Goal: Task Accomplishment & Management: Manage account settings

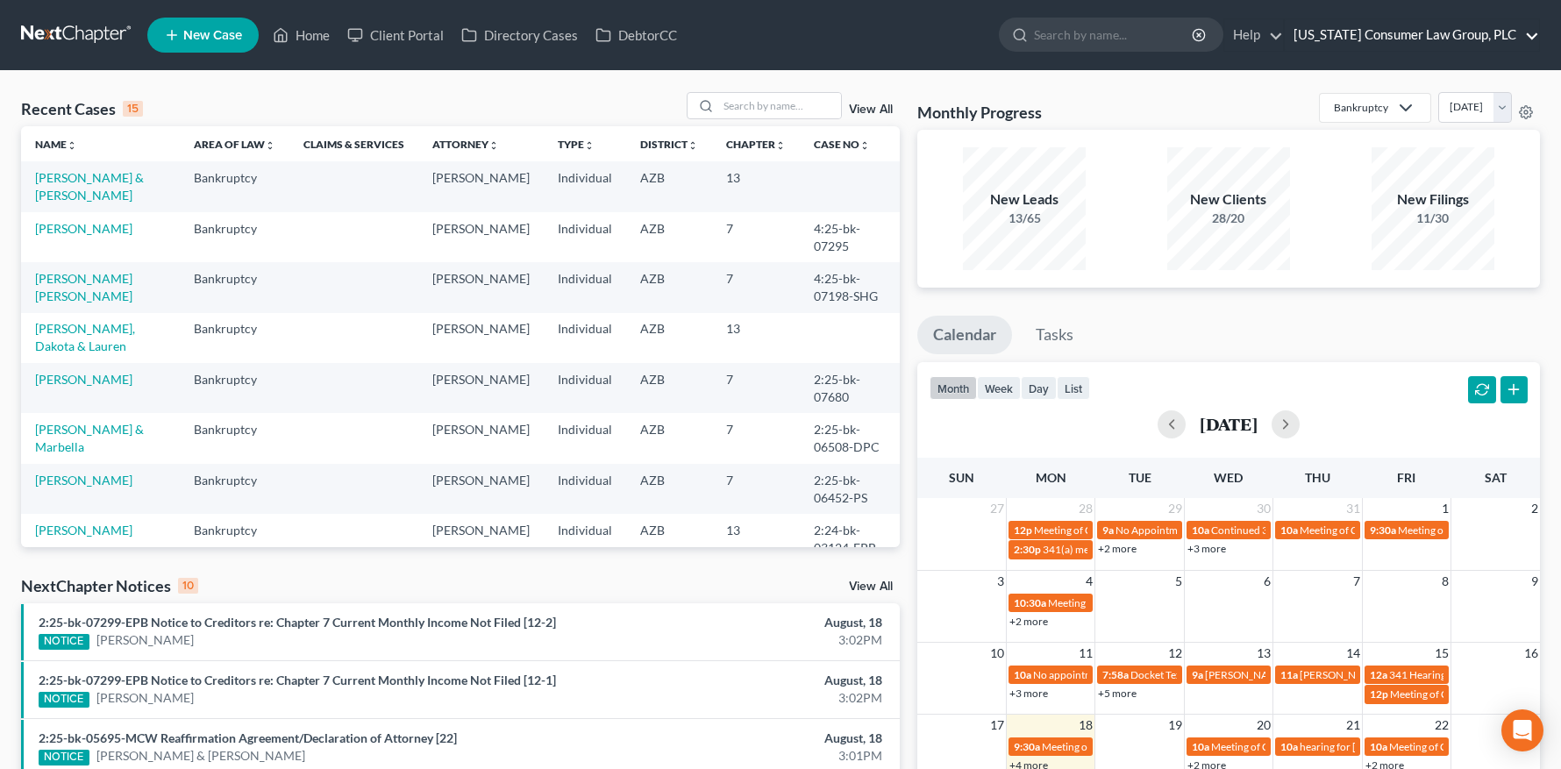
click at [1407, 34] on link "[US_STATE] Consumer Law Group, PLC" at bounding box center [1412, 35] width 254 height 32
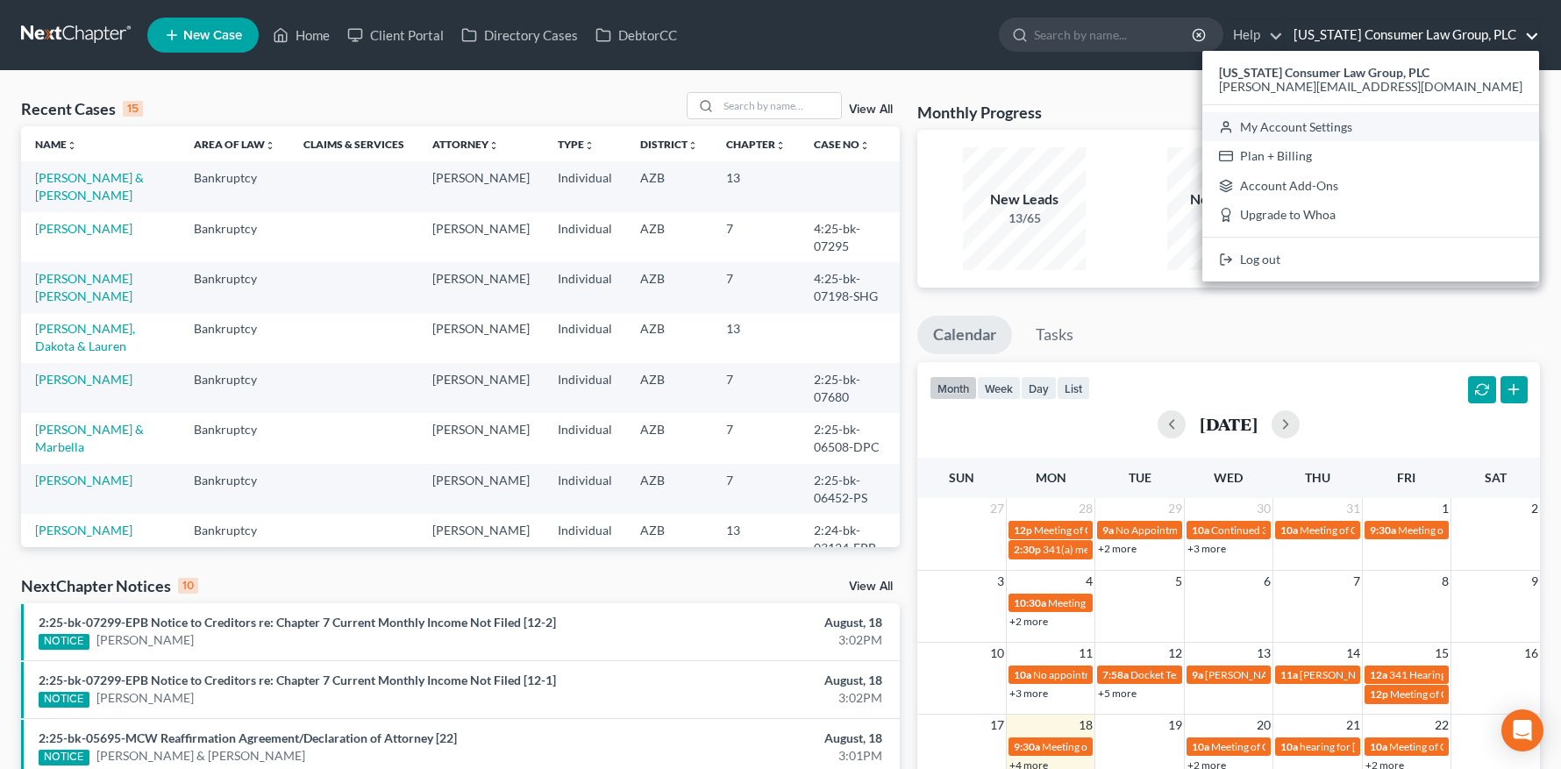
drag, startPoint x: 1383, startPoint y: 133, endPoint x: 1254, endPoint y: 118, distance: 129.8
click at [1383, 133] on link "My Account Settings" at bounding box center [1370, 127] width 337 height 30
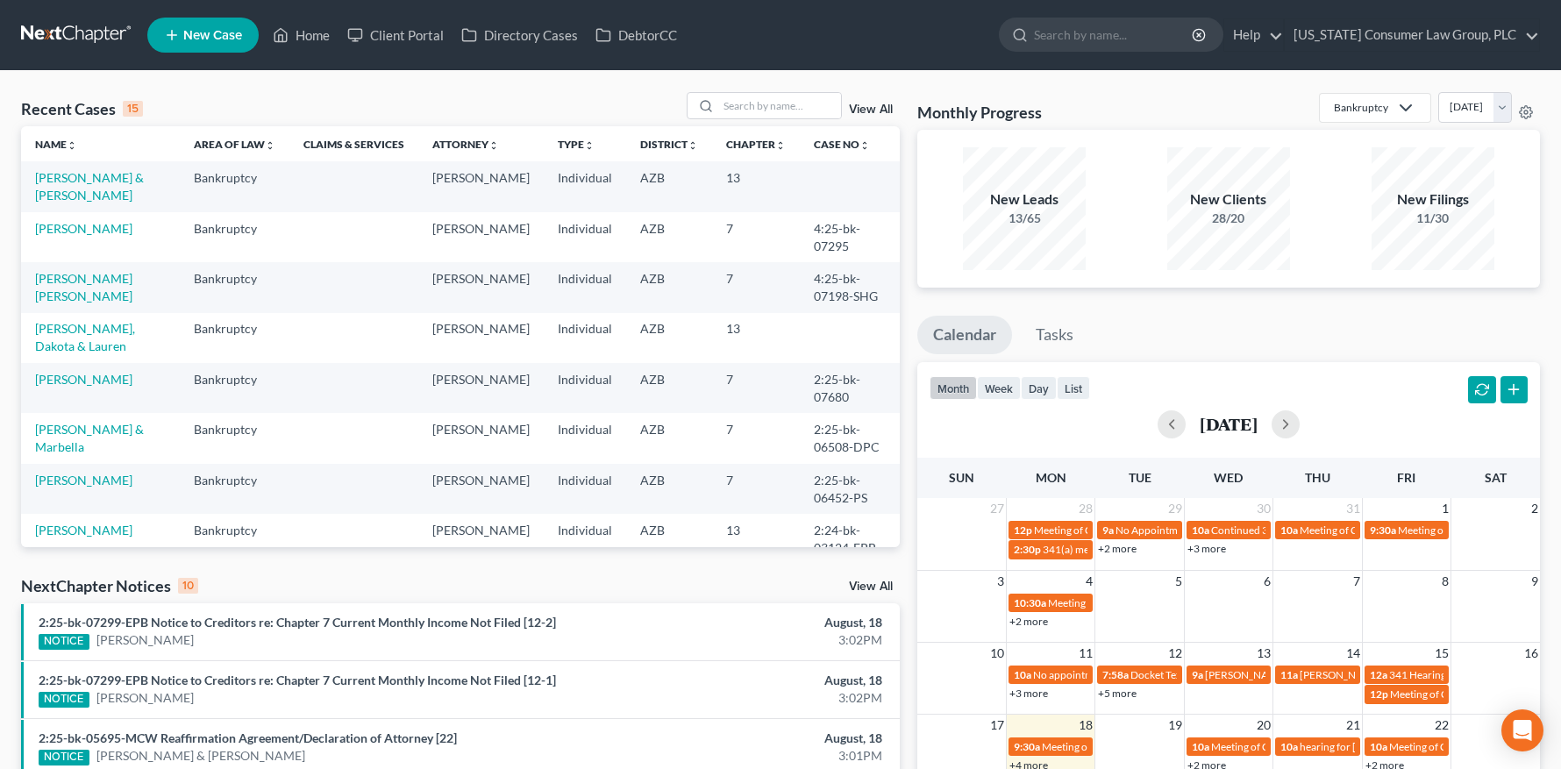
select select "22"
select select "3"
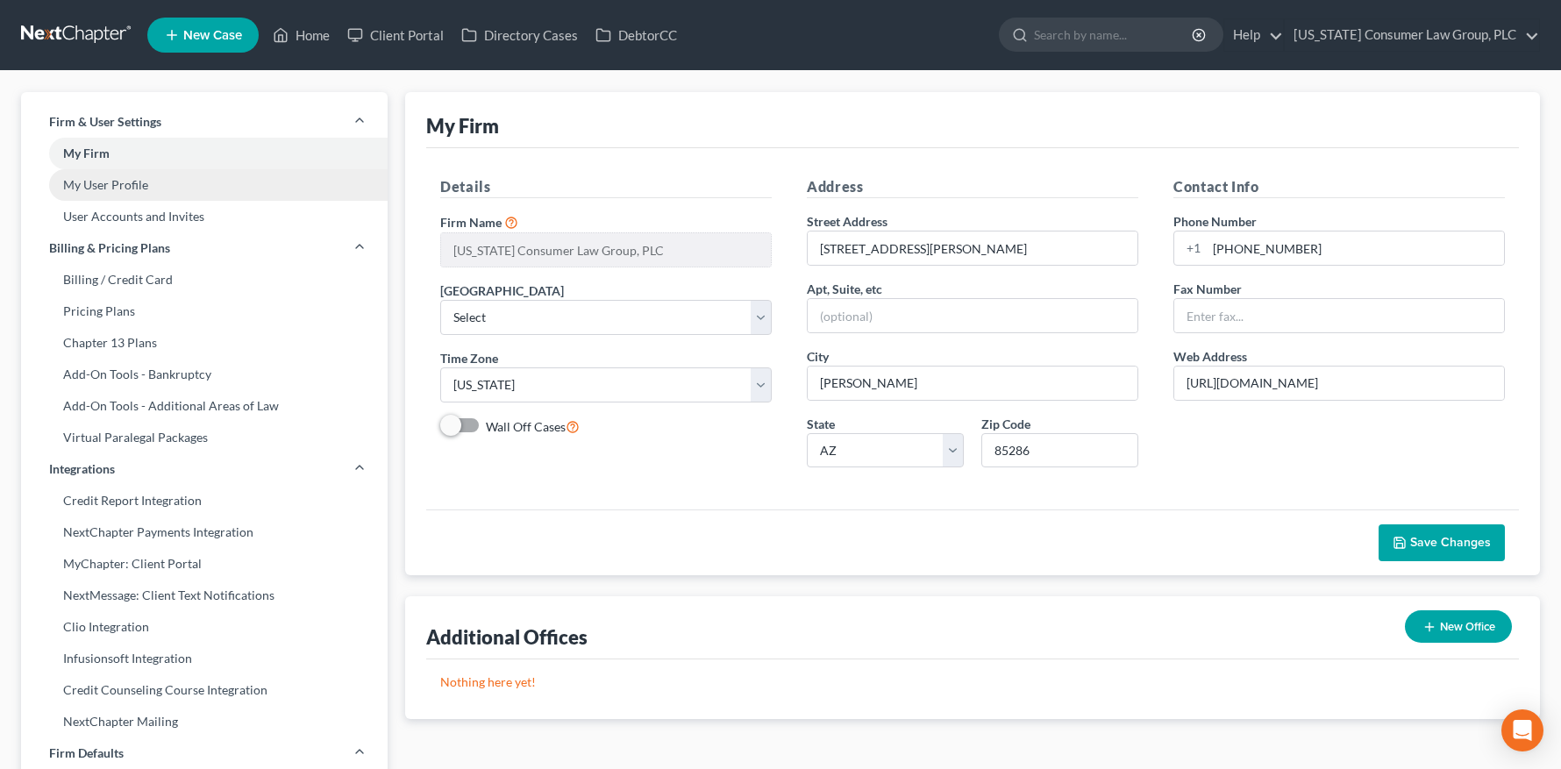
click at [132, 191] on link "My User Profile" at bounding box center [204, 185] width 367 height 32
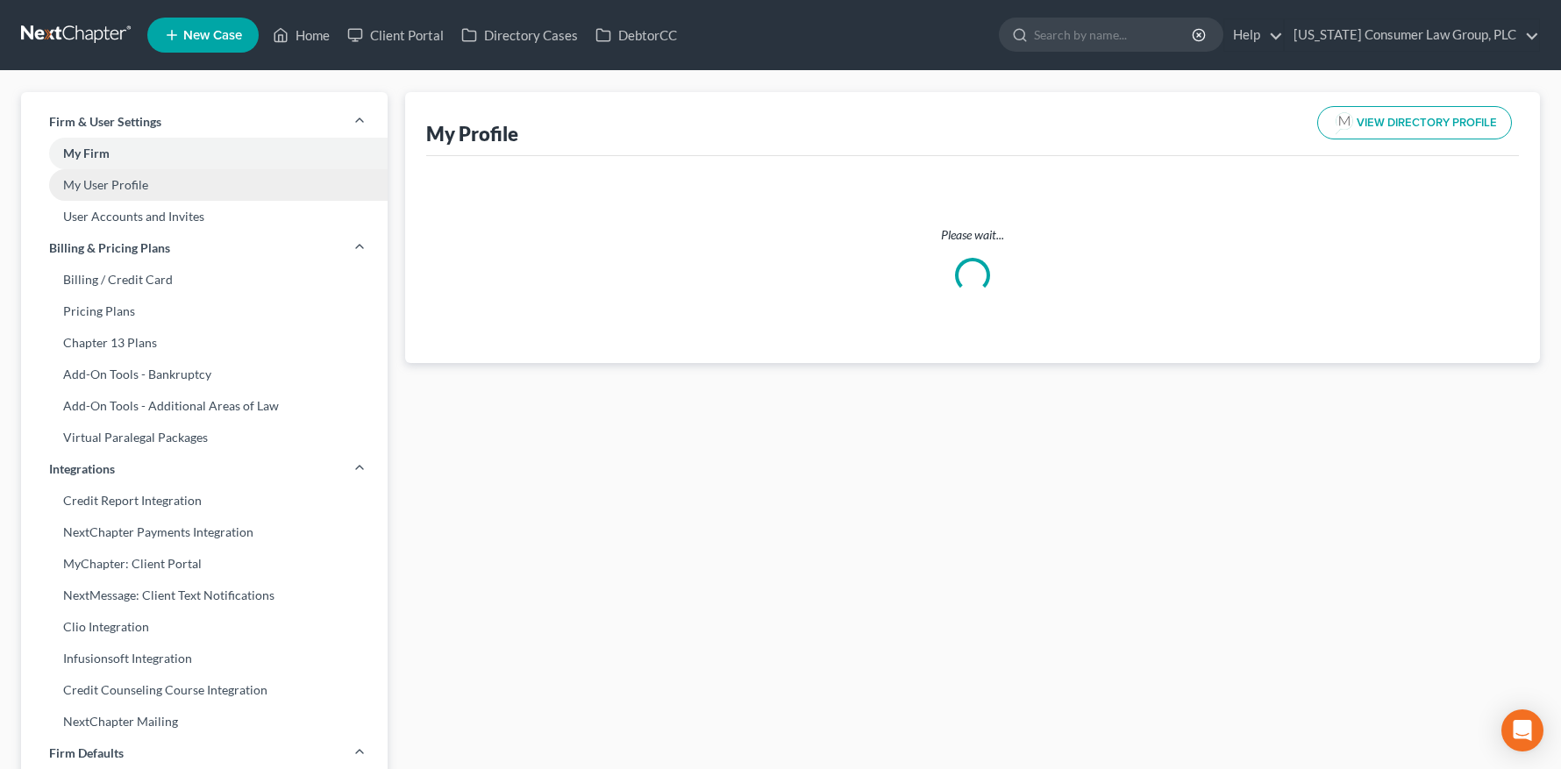
select select "3"
select select "4"
select select "attorney"
select select "1"
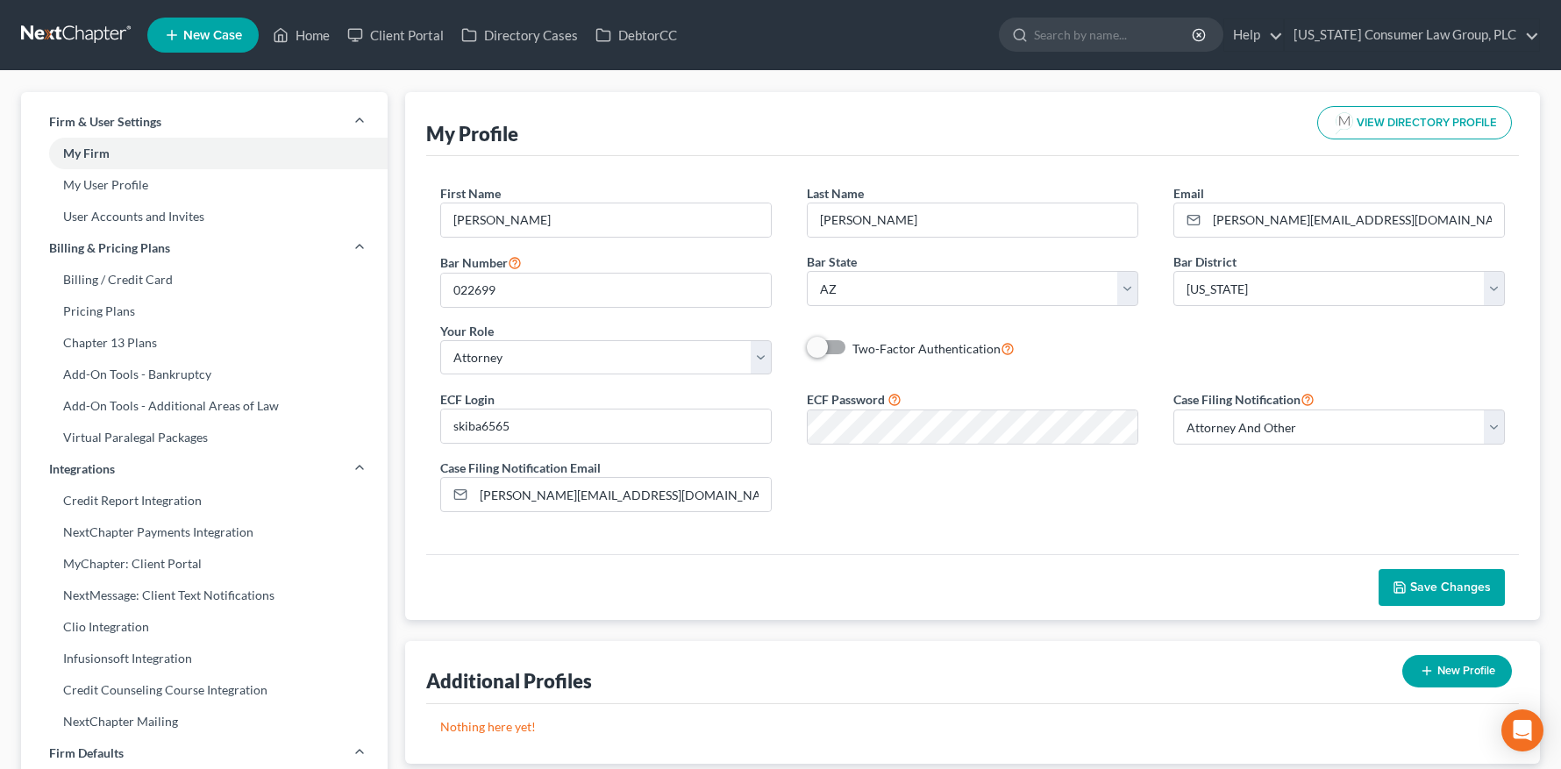
click at [1061, 388] on div "ECF Login skiba6565 ECF Password Case Filing Notification Select Attorney Only …" at bounding box center [973, 457] width 1100 height 138
click at [1236, 479] on div "ECF Login skiba6565 ECF Password Case Filing Notification Select Attorney Only …" at bounding box center [973, 457] width 1100 height 138
click at [1436, 588] on span "Save Changes" at bounding box center [1450, 587] width 81 height 15
click at [1342, 125] on img "button" at bounding box center [1344, 122] width 25 height 25
click at [49, 31] on link at bounding box center [77, 35] width 112 height 32
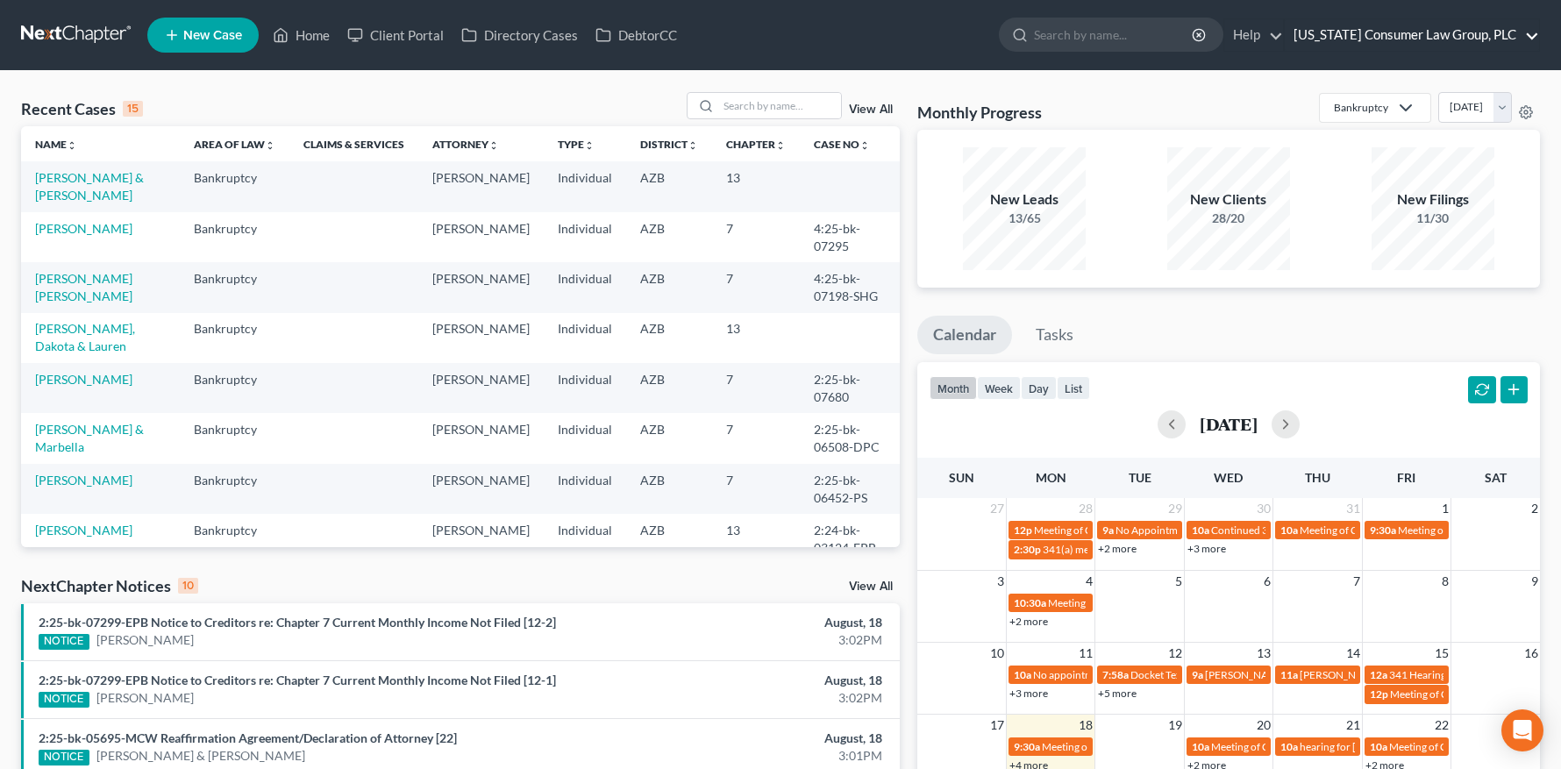
click at [1393, 36] on link "[US_STATE] Consumer Law Group, PLC" at bounding box center [1412, 35] width 254 height 32
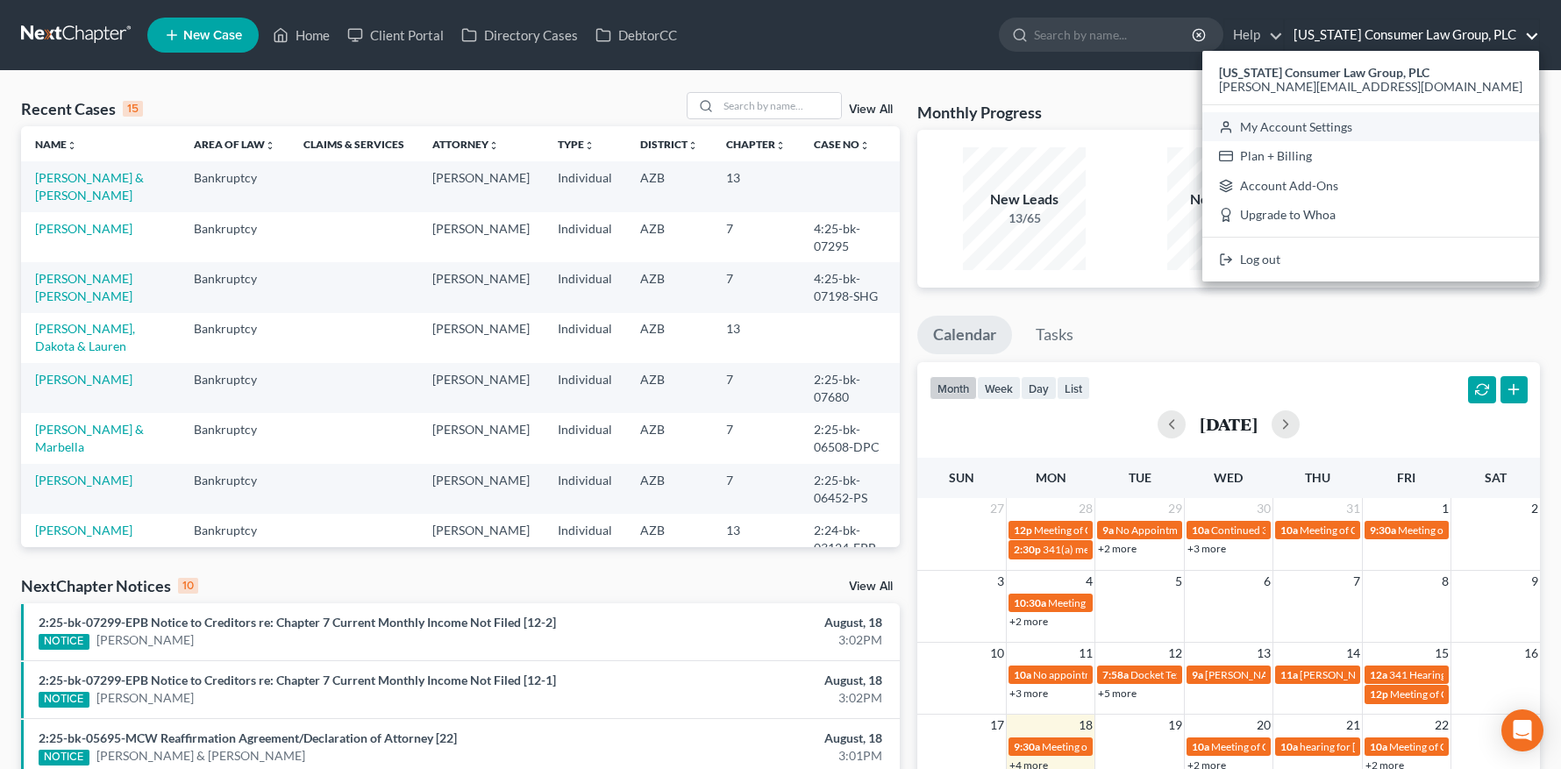
click at [1372, 121] on link "My Account Settings" at bounding box center [1370, 127] width 337 height 30
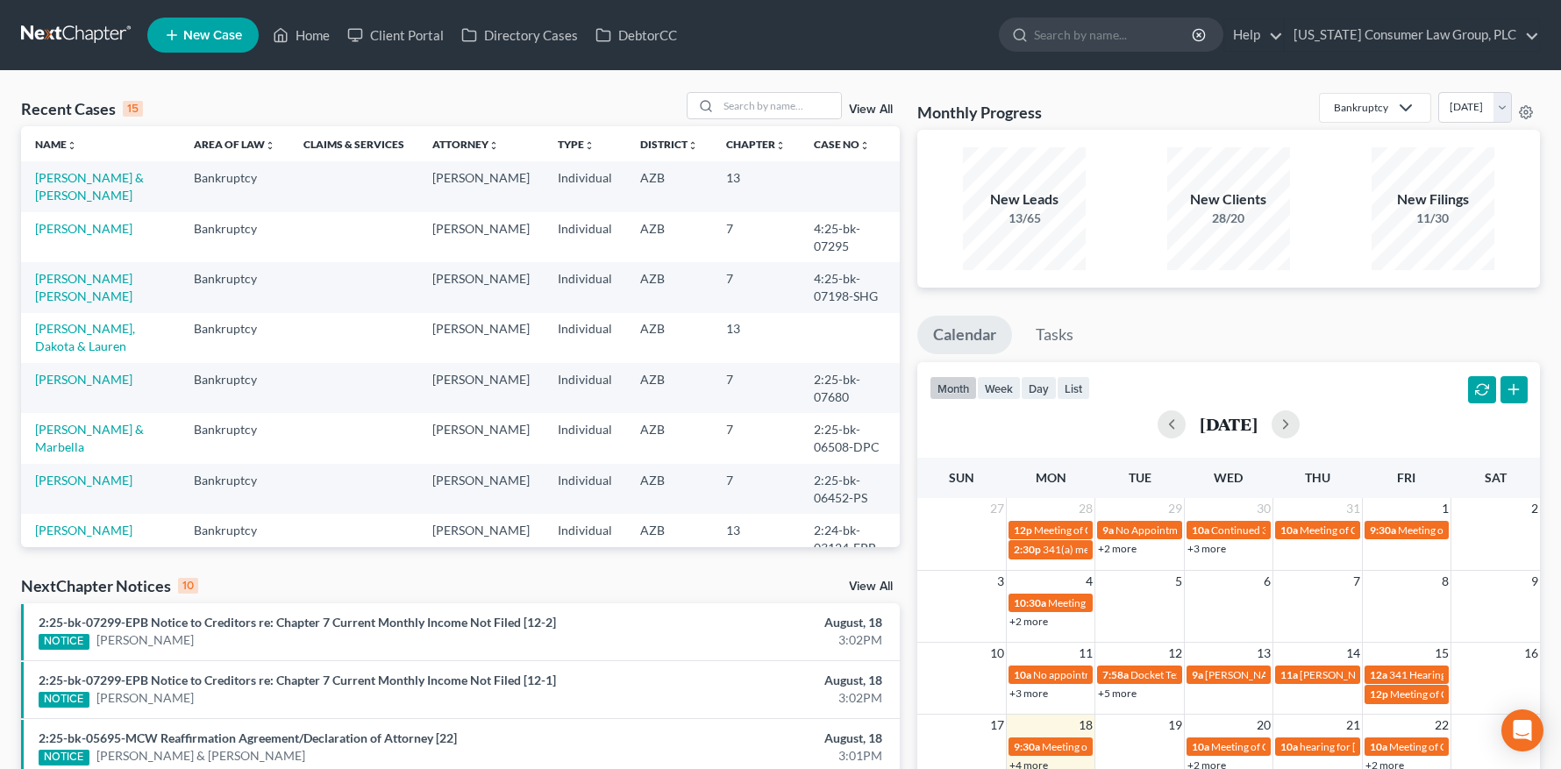
select select "22"
select select "3"
